Goal: Information Seeking & Learning: Learn about a topic

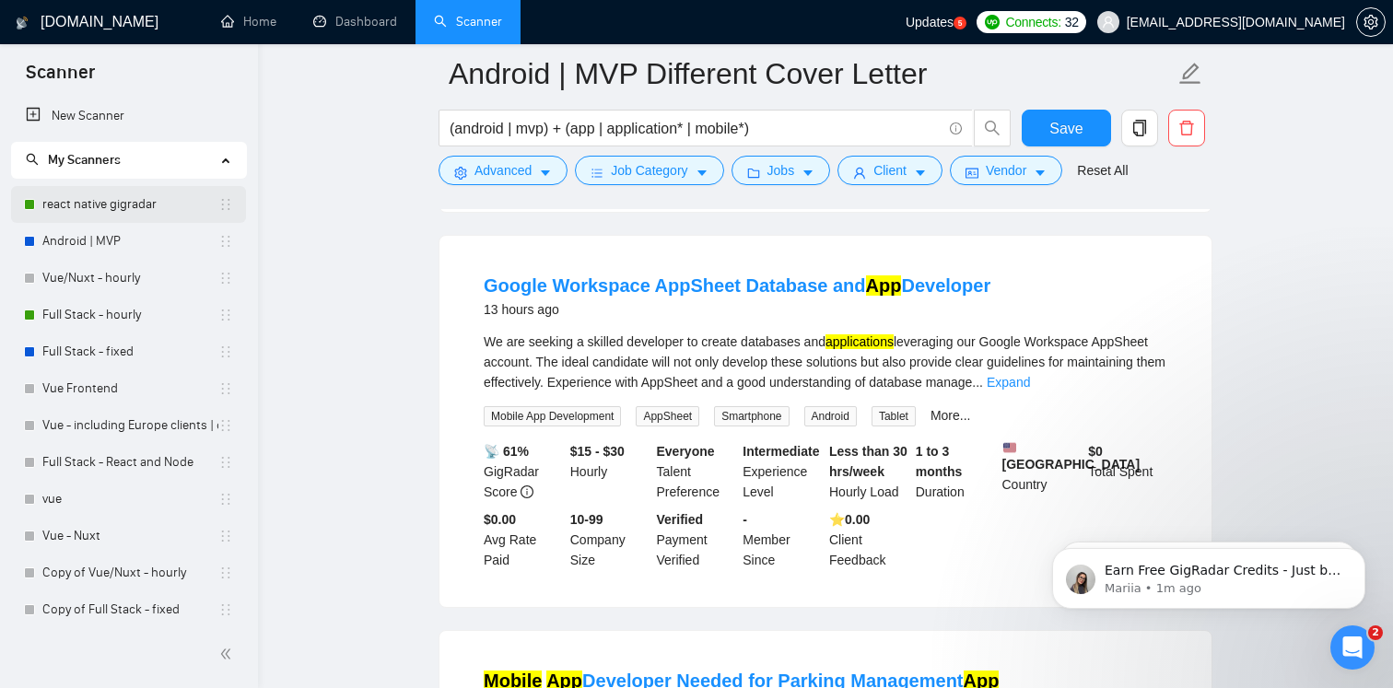
click at [131, 207] on link "react native gigradar" at bounding box center [130, 204] width 176 height 37
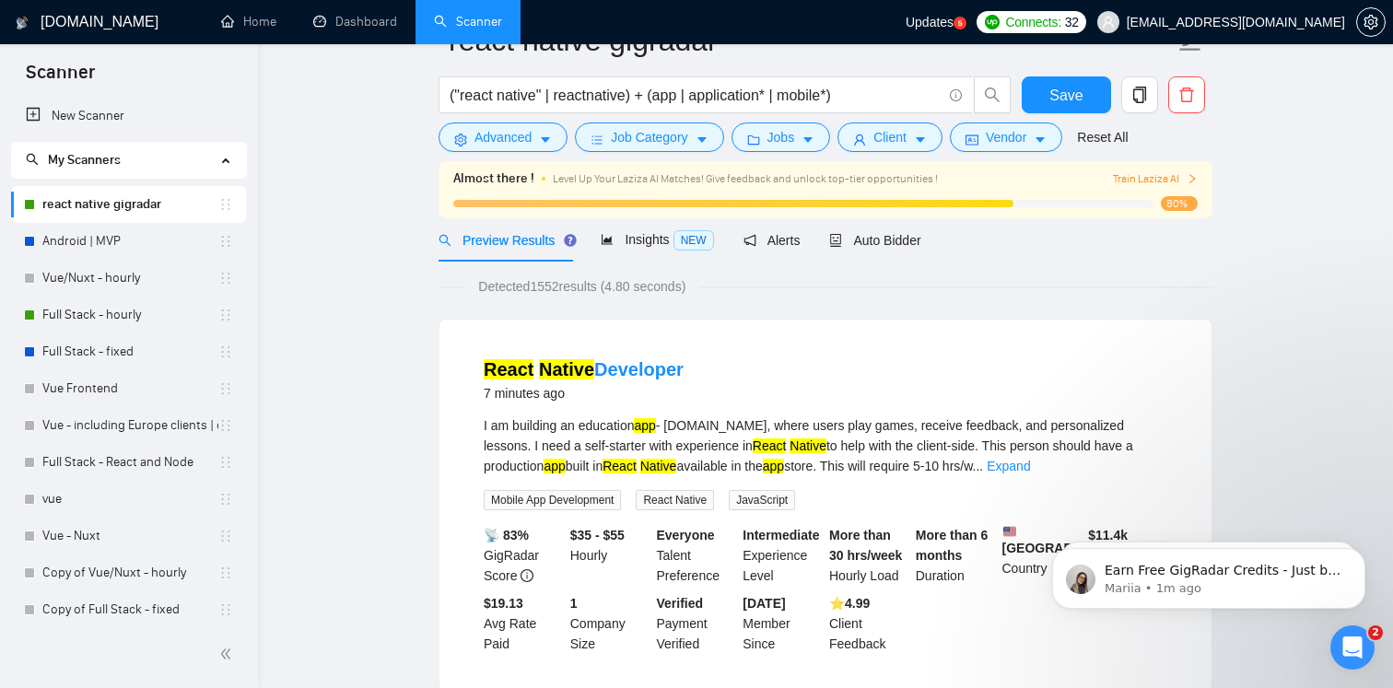
scroll to position [111, 0]
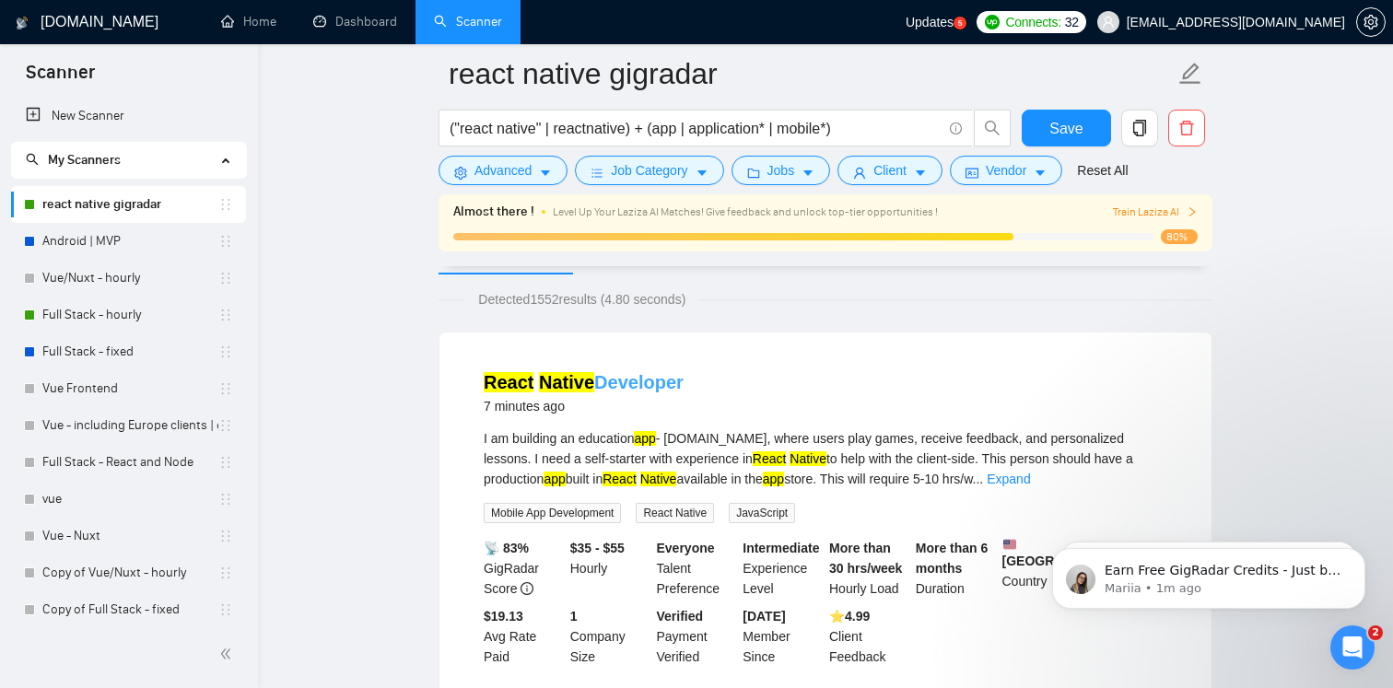
click at [600, 383] on link "React Native Developer" at bounding box center [584, 382] width 200 height 20
click at [125, 247] on link "Android | MVP" at bounding box center [130, 241] width 176 height 37
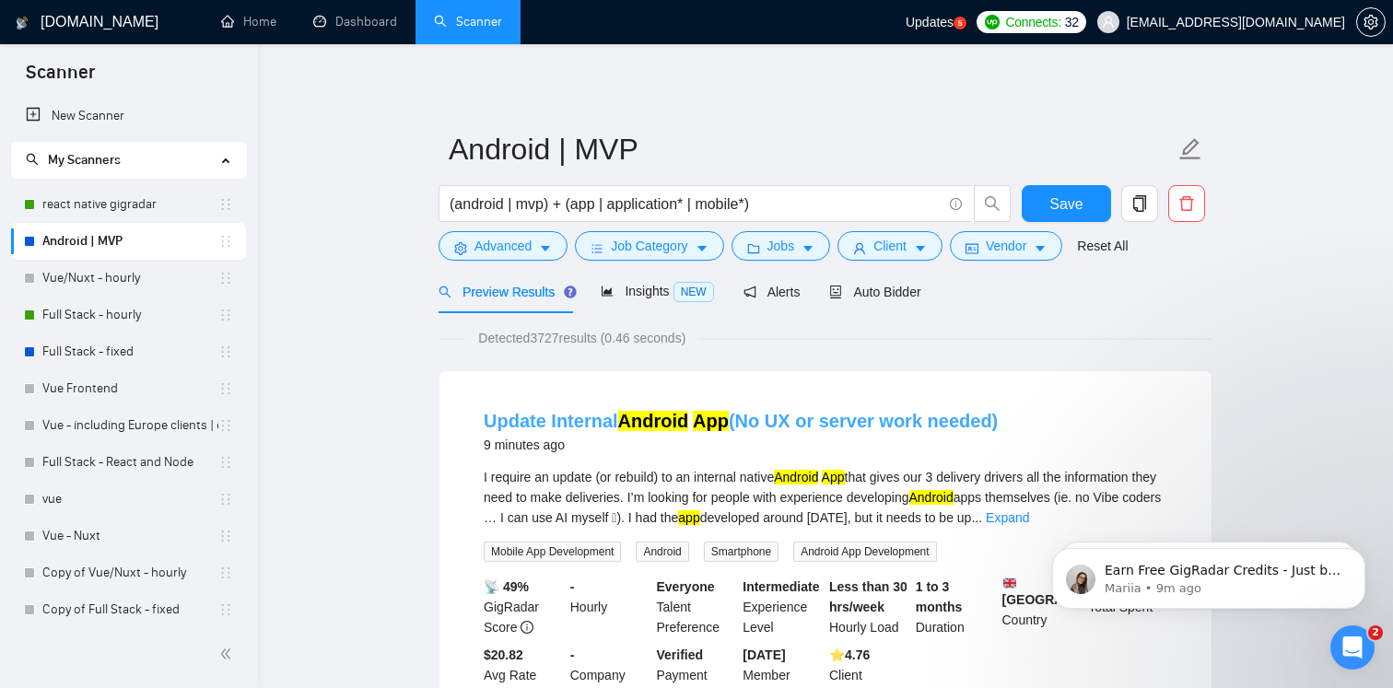
click at [620, 419] on mark "Android" at bounding box center [653, 421] width 71 height 20
